Goal: Task Accomplishment & Management: Use online tool/utility

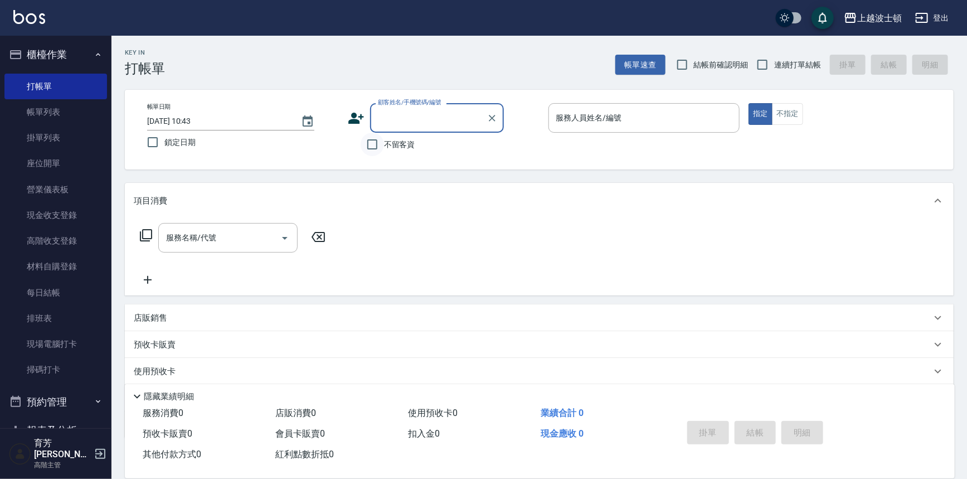
drag, startPoint x: 375, startPoint y: 146, endPoint x: 383, endPoint y: 139, distance: 10.4
click at [375, 146] on input "不留客資" at bounding box center [372, 144] width 23 height 23
checkbox input "true"
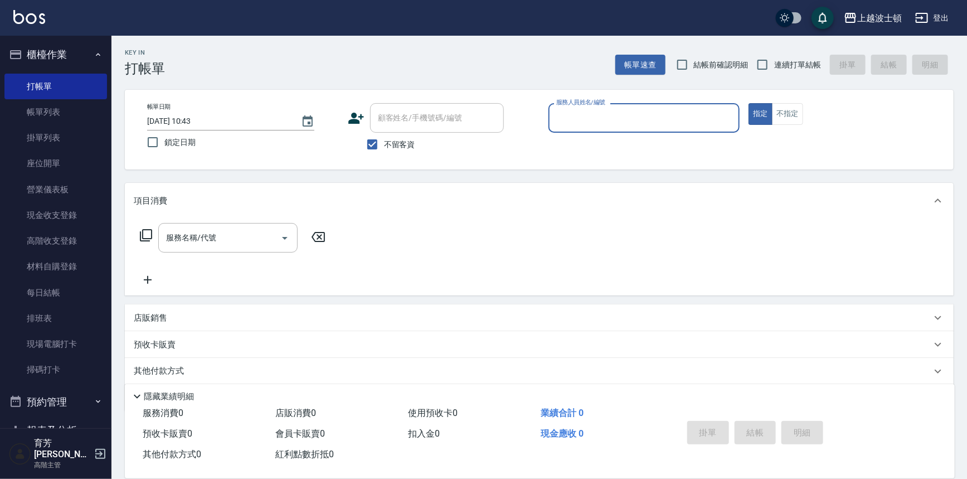
click at [628, 121] on input "服務人員姓名/編號" at bounding box center [645, 118] width 182 height 20
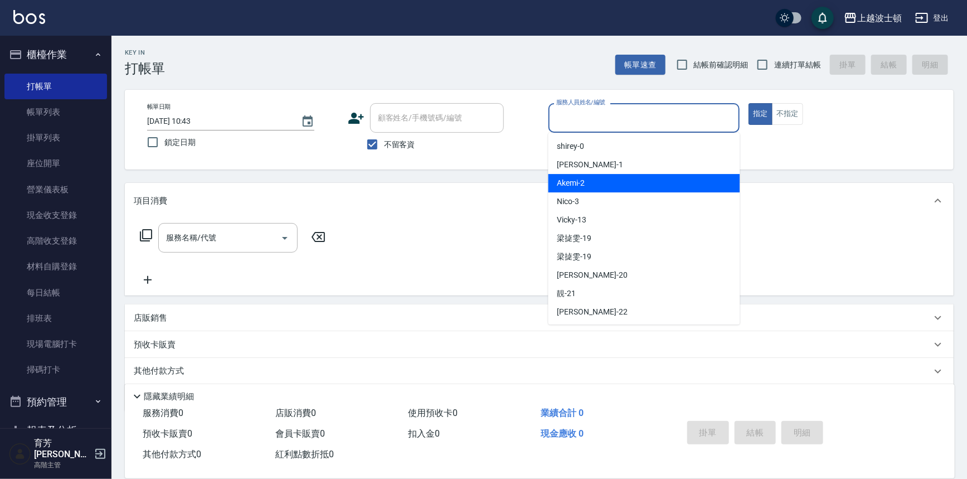
click at [649, 184] on div "Akemi -2" at bounding box center [645, 183] width 192 height 18
type input "Akemi-2"
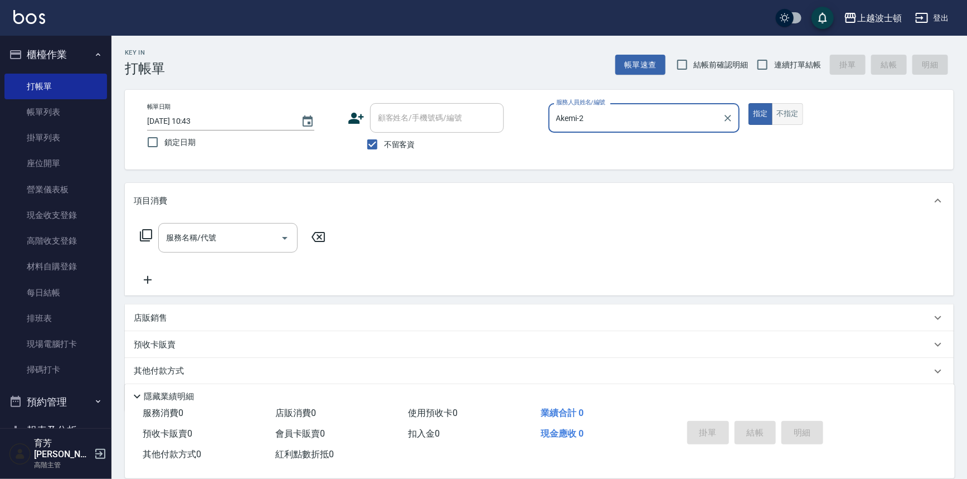
click at [794, 118] on button "不指定" at bounding box center [787, 114] width 31 height 22
click at [238, 238] on input "服務名稱/代號" at bounding box center [219, 238] width 113 height 20
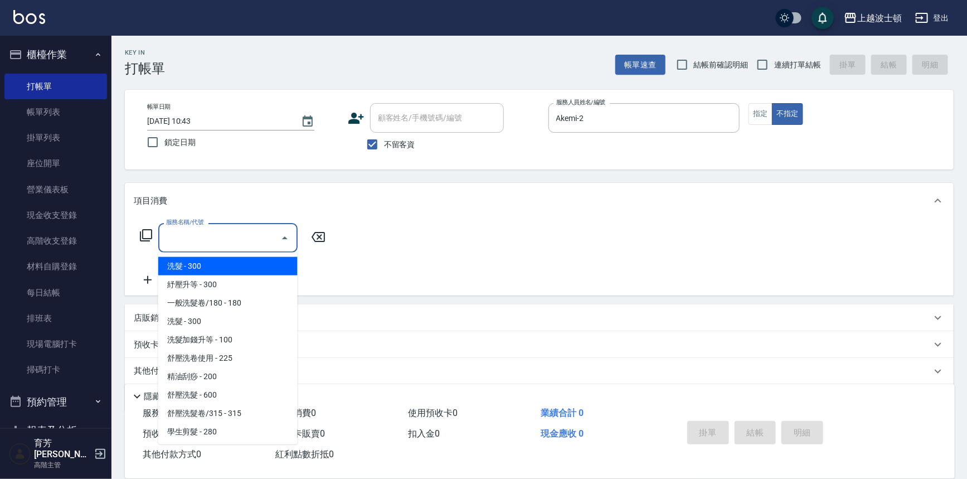
click at [246, 268] on span "洗髮 - 300" at bounding box center [227, 266] width 139 height 18
type input "洗髮(201)"
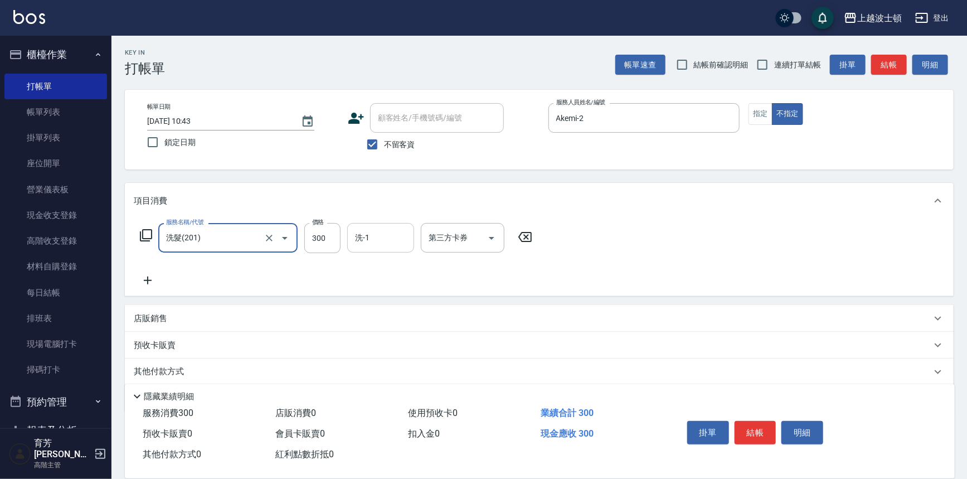
click at [389, 245] on input "洗-1" at bounding box center [380, 238] width 57 height 20
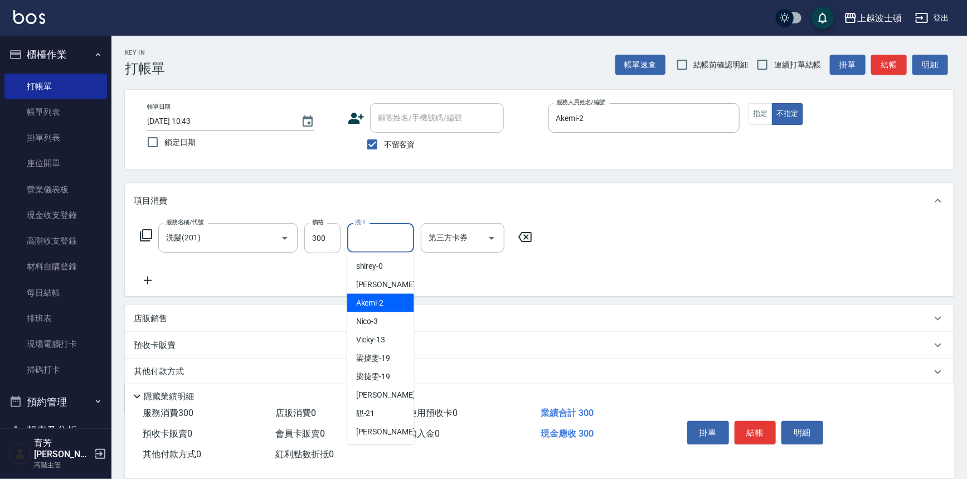
drag, startPoint x: 390, startPoint y: 304, endPoint x: 184, endPoint y: 280, distance: 207.1
click at [390, 305] on div "Akemi -2" at bounding box center [380, 303] width 67 height 18
type input "Akemi-2"
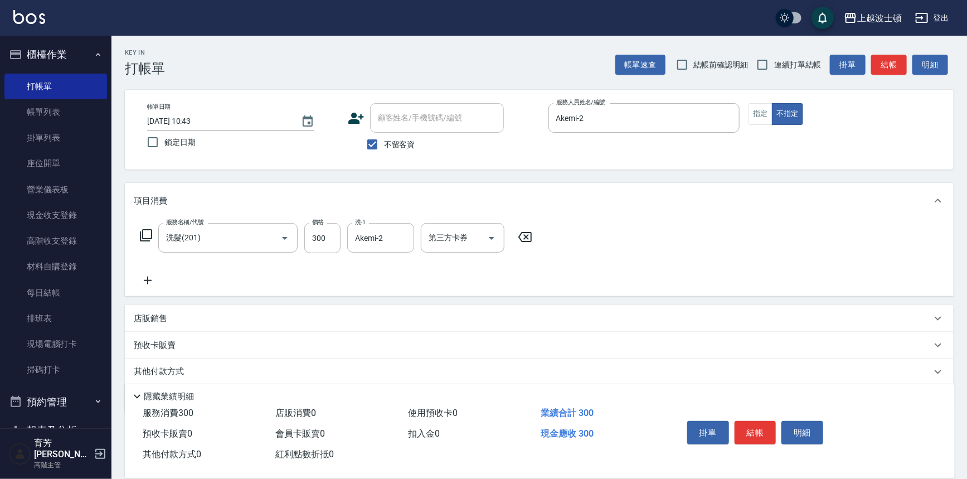
click at [147, 278] on icon at bounding box center [148, 281] width 8 height 8
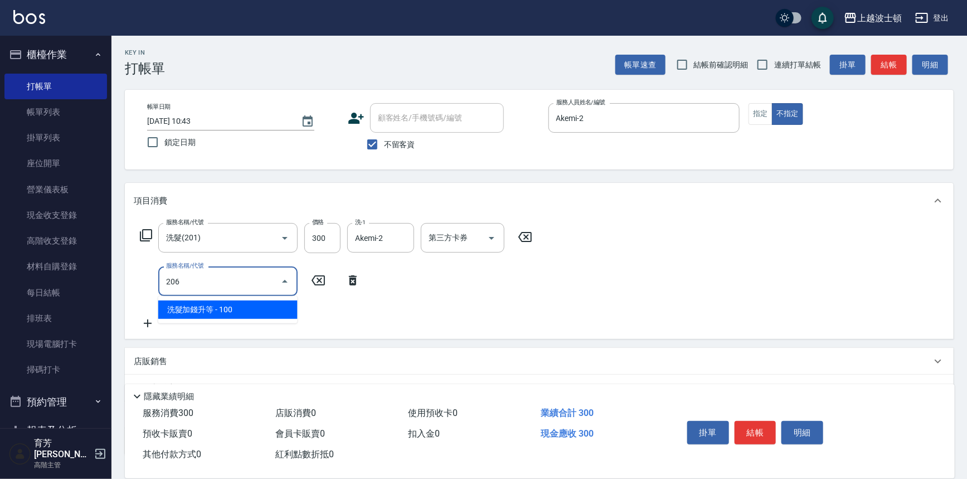
click at [252, 313] on span "洗髮加錢升等 - 100" at bounding box center [227, 309] width 139 height 18
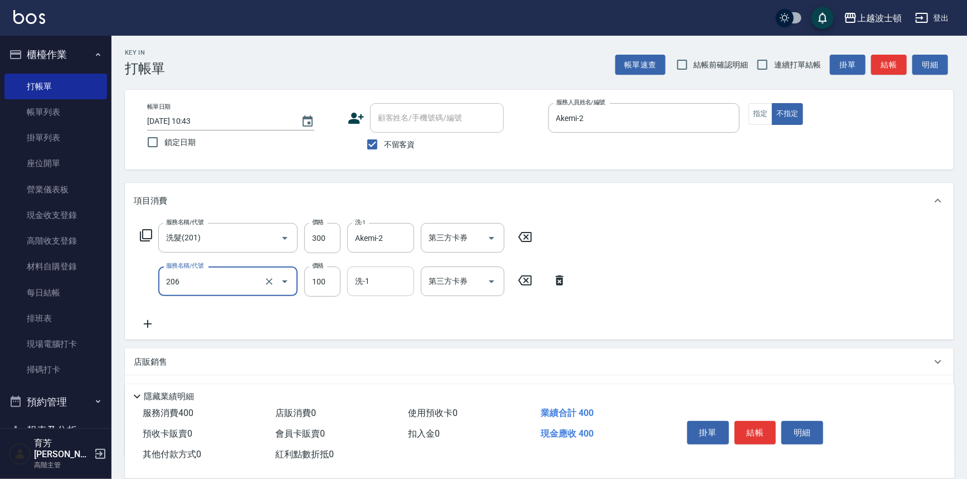
click at [357, 269] on div "洗-1" at bounding box center [380, 281] width 67 height 30
type input "洗髮加錢升等(206)"
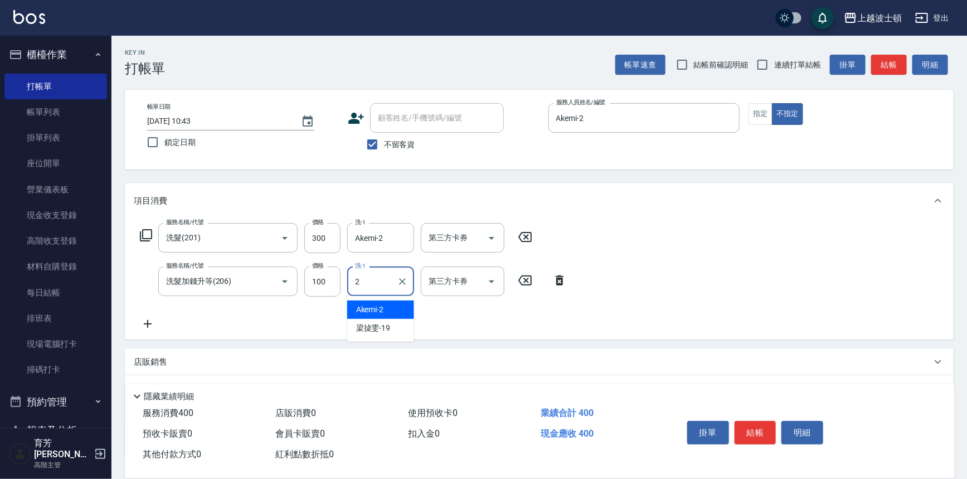
click at [397, 311] on div "Akemi -2" at bounding box center [380, 309] width 67 height 18
type input "Akemi-2"
click at [786, 228] on div "服務名稱/代號 洗髮(201) 服務名稱/代號 價格 300 價格 洗-1 Akemi-2 洗-1 第三方卡券 第三方卡券 服務名稱/代號 洗髮加錢升等(20…" at bounding box center [539, 279] width 829 height 121
click at [762, 428] on button "結帳" at bounding box center [756, 432] width 42 height 23
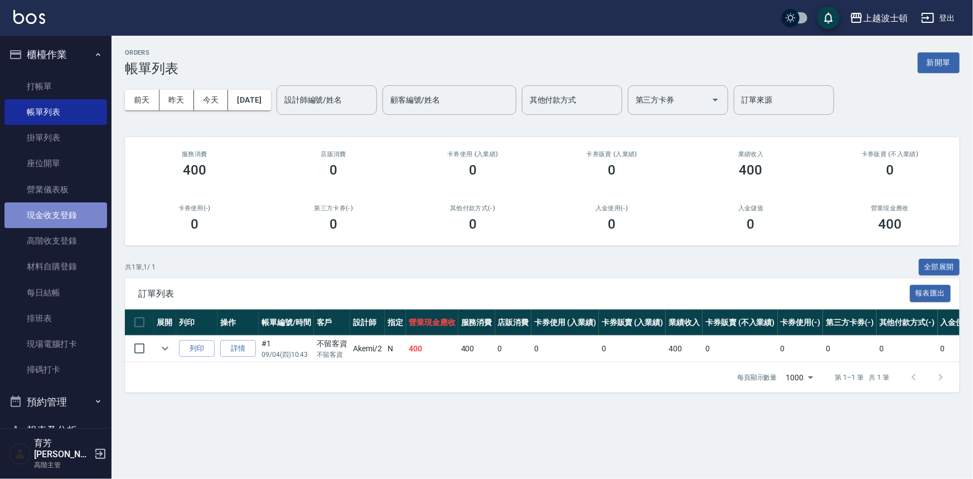
click at [56, 226] on link "現金收支登錄" at bounding box center [55, 215] width 103 height 26
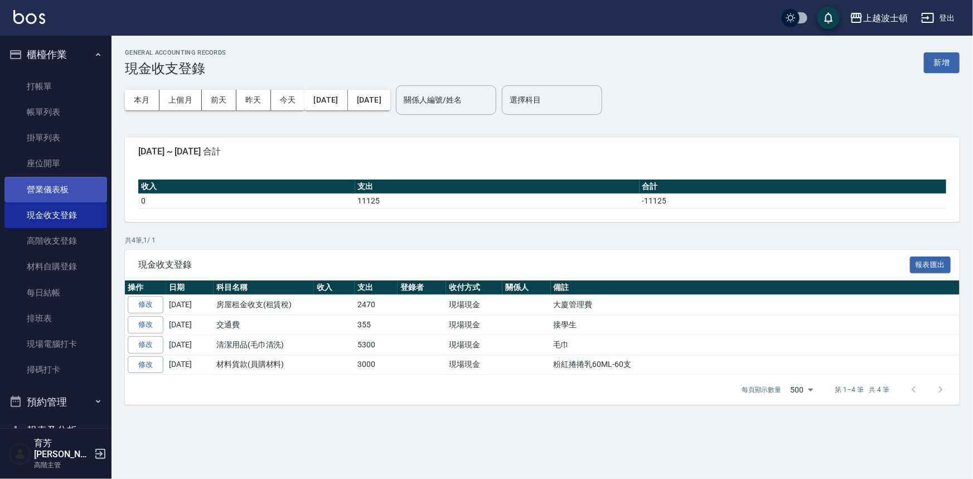
click at [59, 191] on link "營業儀表板" at bounding box center [55, 190] width 103 height 26
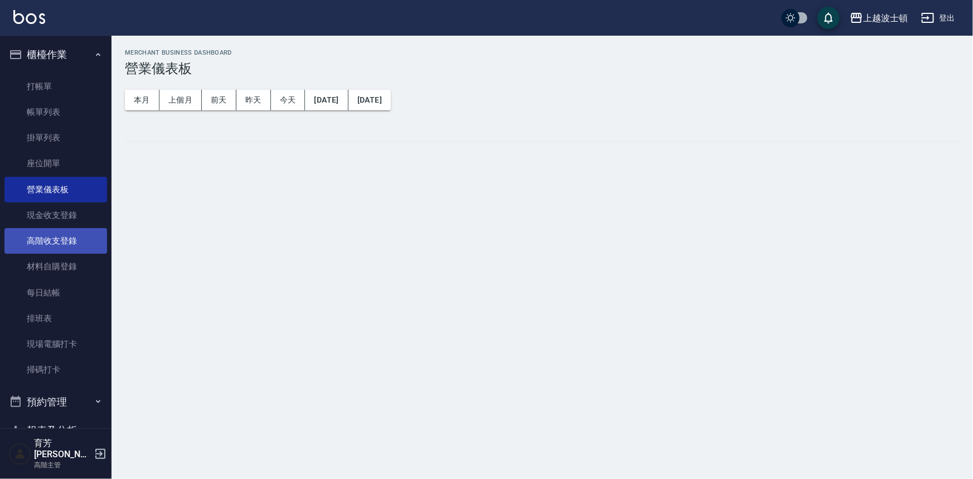
click at [67, 231] on link "高階收支登錄" at bounding box center [55, 241] width 103 height 26
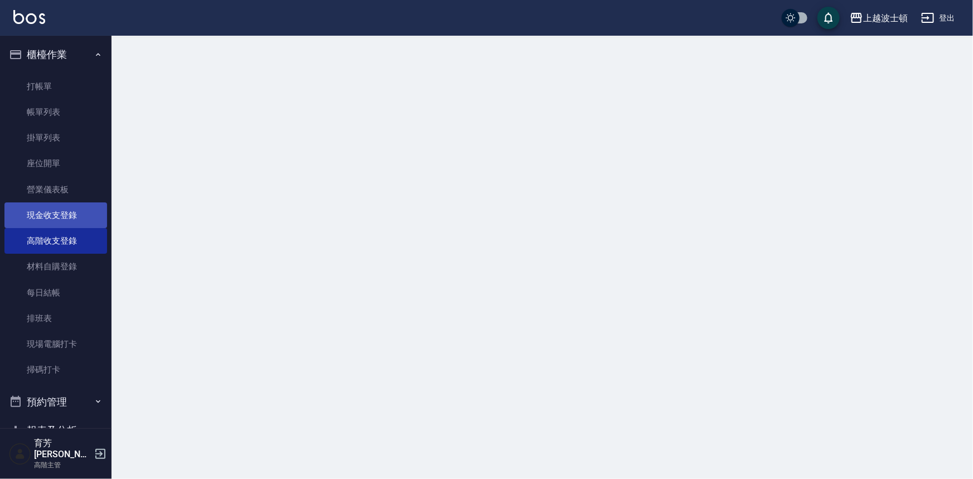
click at [68, 216] on link "現金收支登錄" at bounding box center [55, 215] width 103 height 26
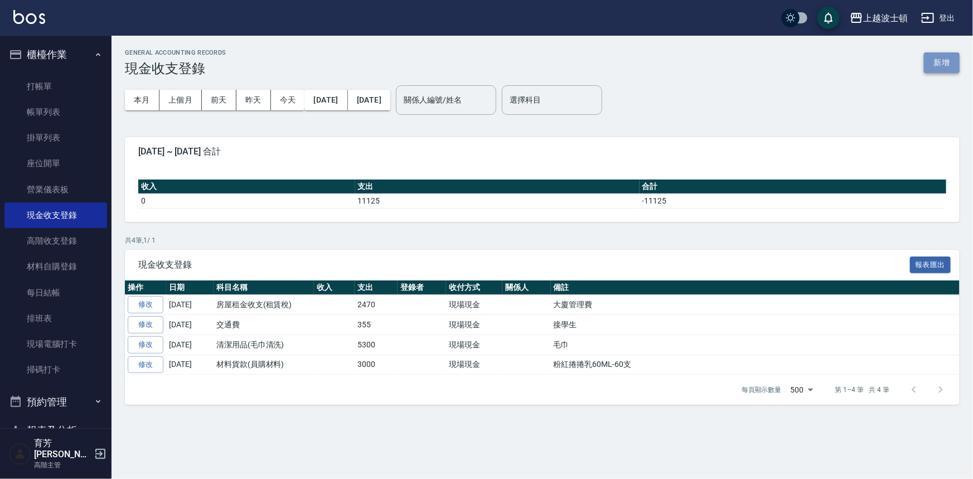
click at [935, 67] on button "新增" at bounding box center [942, 62] width 36 height 21
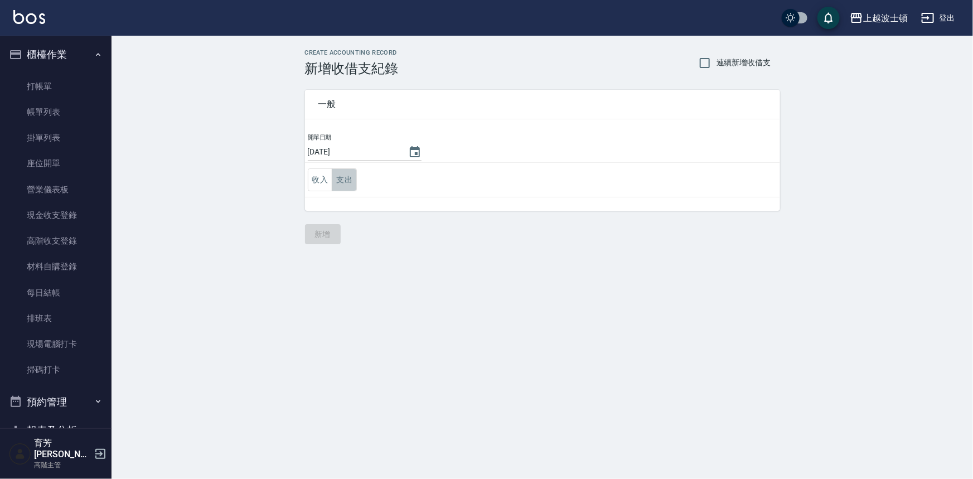
click at [351, 171] on button "支出" at bounding box center [344, 179] width 25 height 23
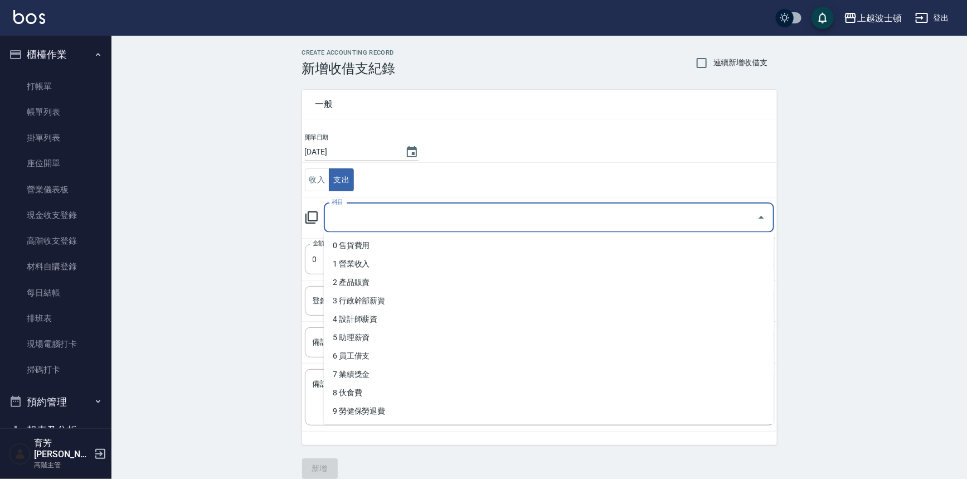
click at [341, 211] on input "科目" at bounding box center [541, 218] width 424 height 20
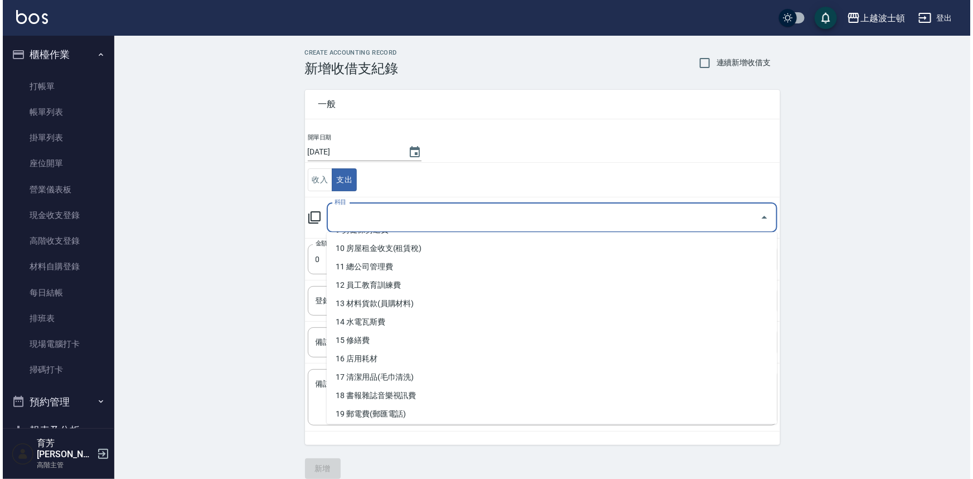
scroll to position [190, 0]
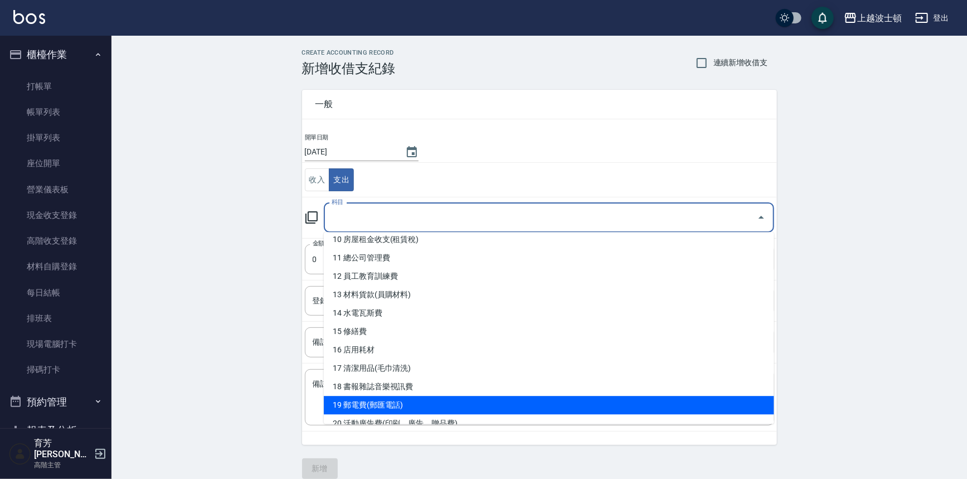
click at [404, 401] on li "19 郵電費(郵匯電話)" at bounding box center [549, 405] width 450 height 18
type input "19 郵電費(郵匯電話)"
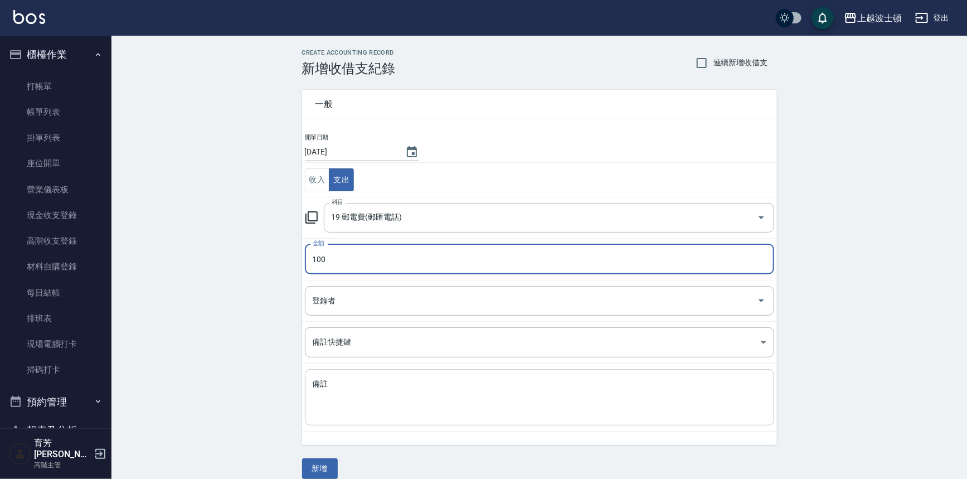
type input "100"
click at [402, 396] on textarea "備註" at bounding box center [540, 398] width 454 height 38
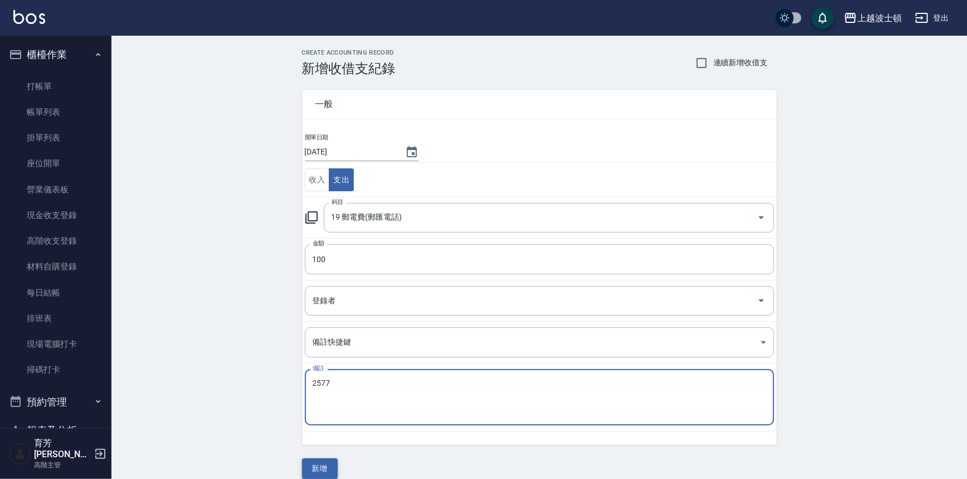
type textarea "2577"
click at [321, 464] on button "新增" at bounding box center [320, 468] width 36 height 21
